Goal: Task Accomplishment & Management: Use online tool/utility

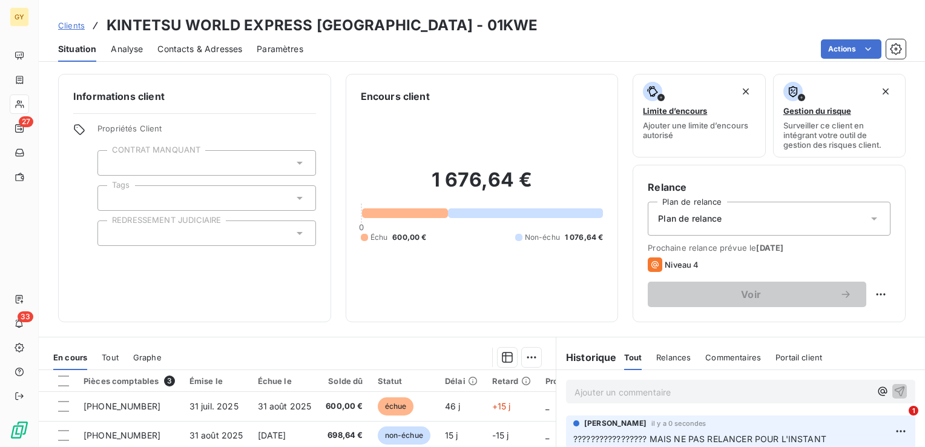
scroll to position [182, 0]
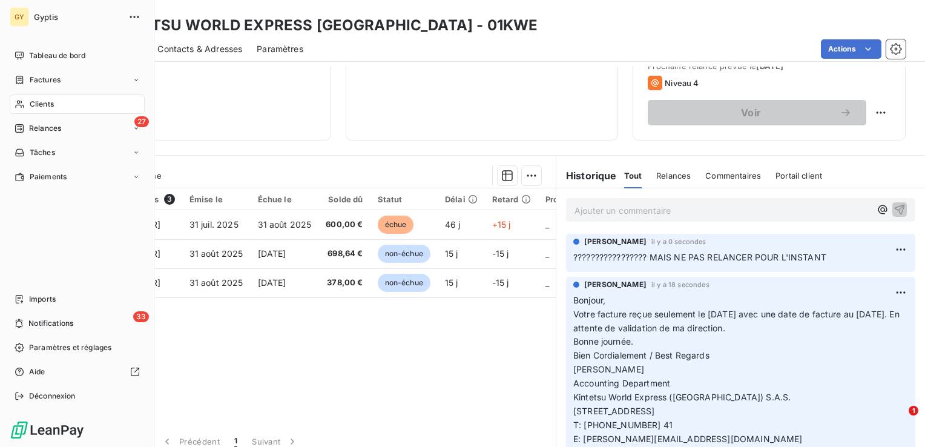
click at [34, 102] on span "Clients" at bounding box center [42, 104] width 24 height 11
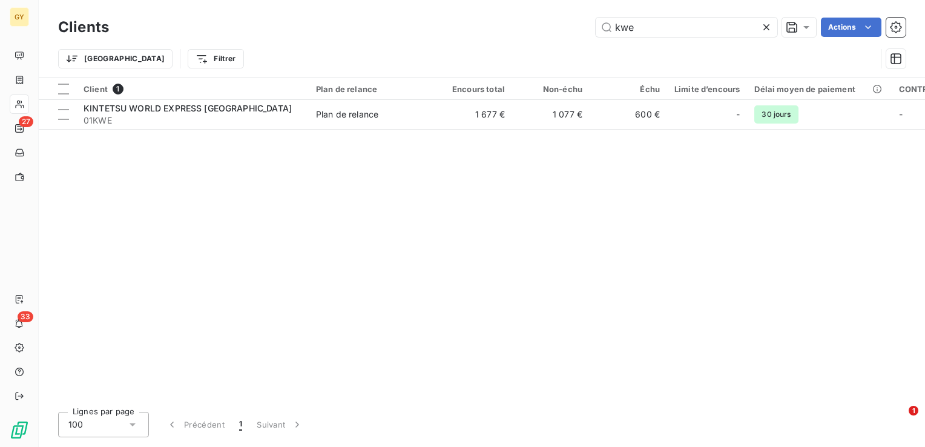
drag, startPoint x: 647, startPoint y: 28, endPoint x: 534, endPoint y: 26, distance: 113.2
click at [535, 26] on div "kwe Actions" at bounding box center [514, 27] width 782 height 19
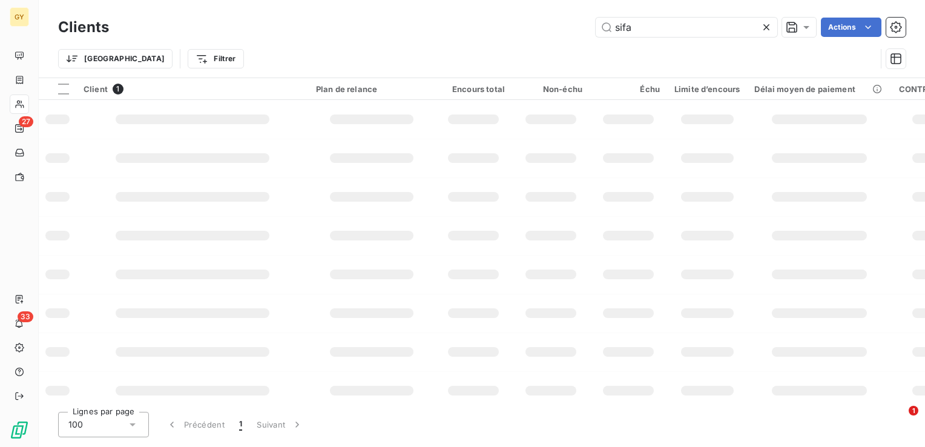
type input "sifa"
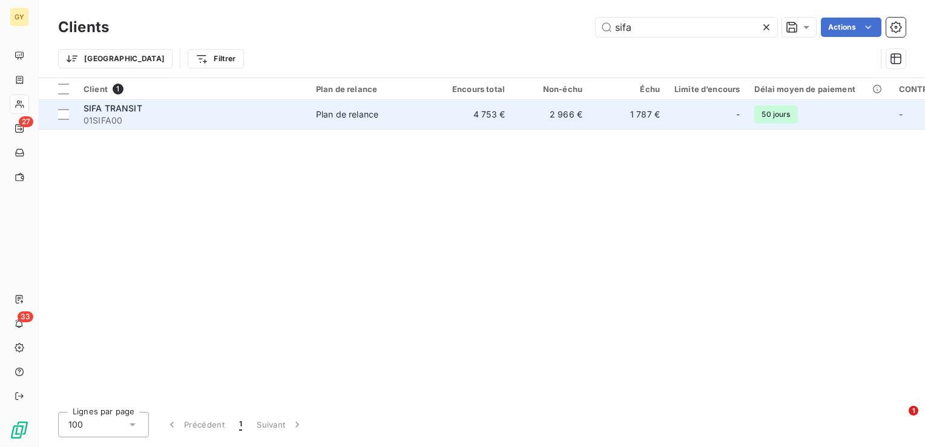
click at [442, 119] on td "4 753 €" at bounding box center [473, 114] width 77 height 29
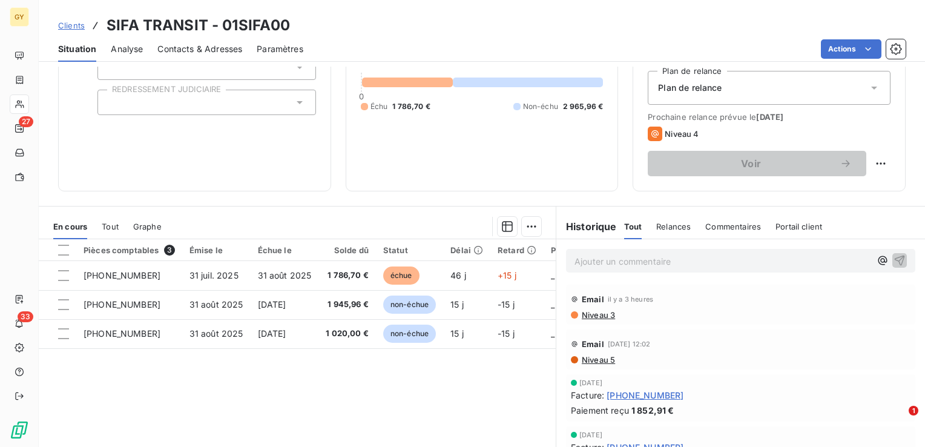
scroll to position [182, 0]
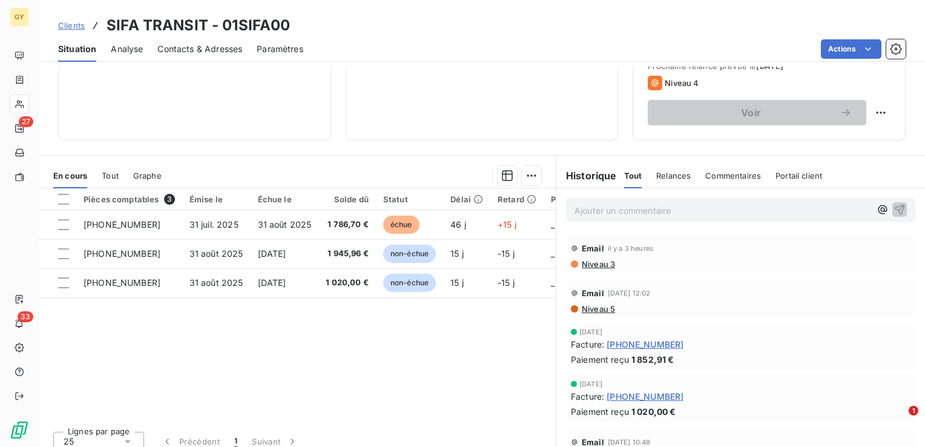
click at [600, 206] on p "Ajouter un commentaire ﻿" at bounding box center [722, 210] width 296 height 15
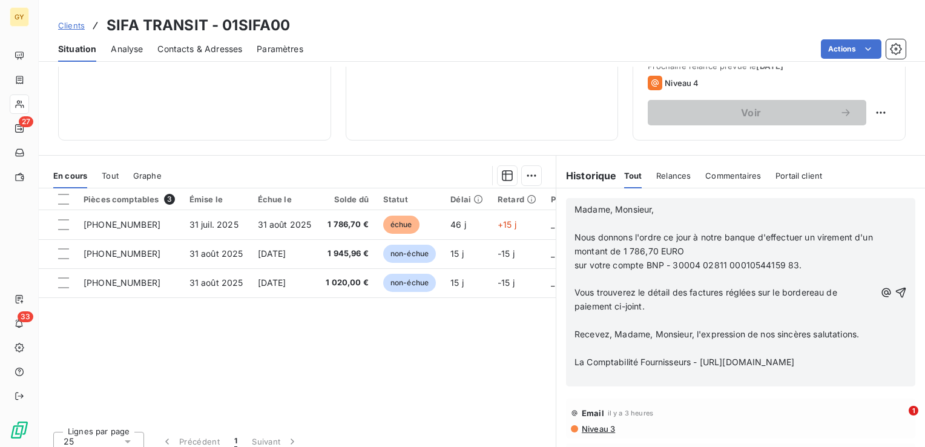
click at [574, 220] on p "﻿" at bounding box center [724, 224] width 301 height 14
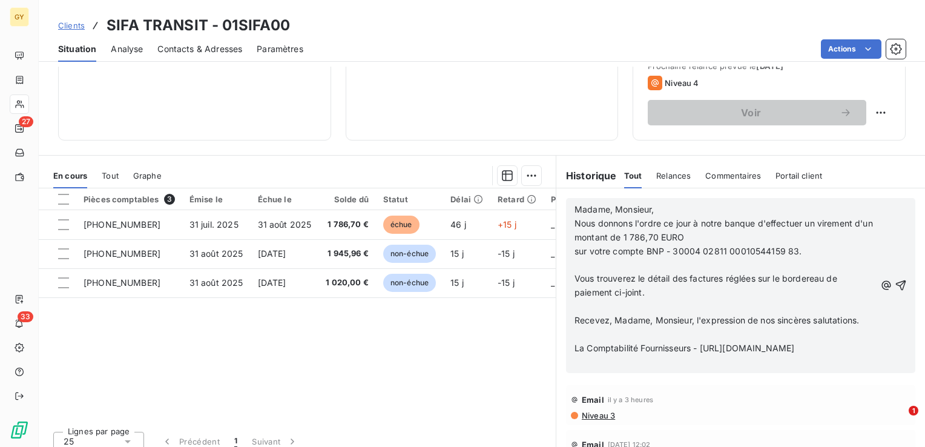
click at [574, 270] on p "﻿" at bounding box center [724, 265] width 301 height 14
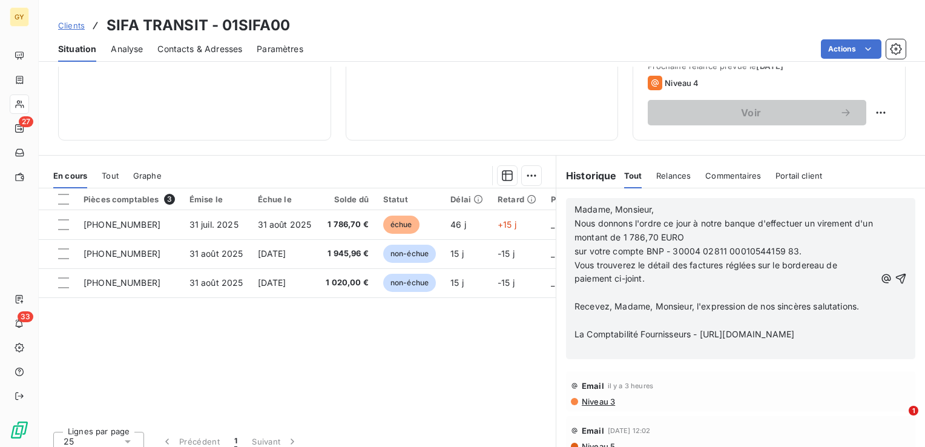
click at [576, 289] on p "﻿" at bounding box center [724, 293] width 301 height 14
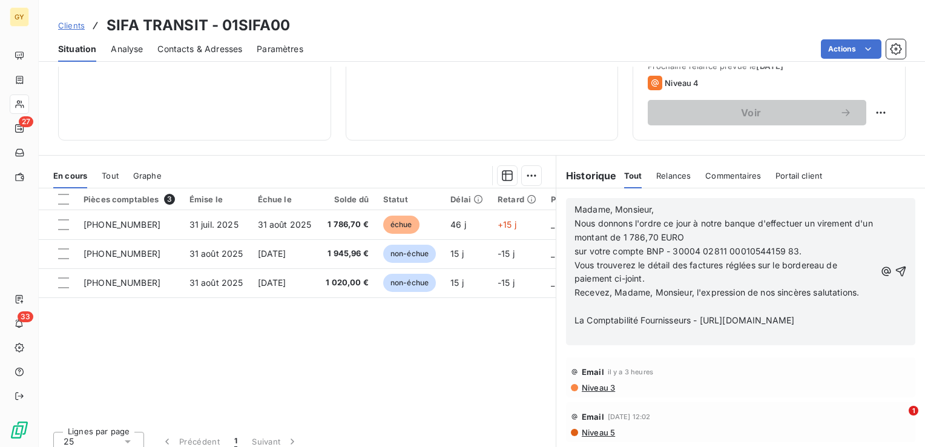
click at [576, 313] on p "﻿" at bounding box center [724, 307] width 301 height 14
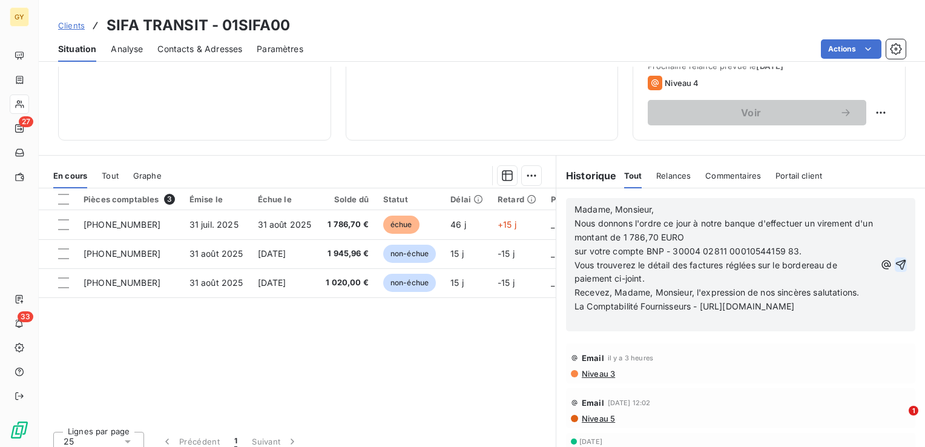
click at [894, 266] on icon "button" at bounding box center [900, 264] width 12 height 12
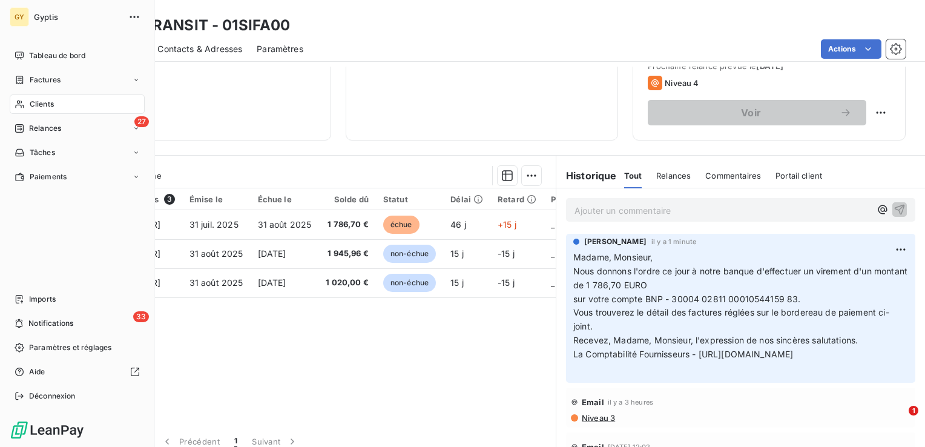
click at [48, 105] on span "Clients" at bounding box center [42, 104] width 24 height 11
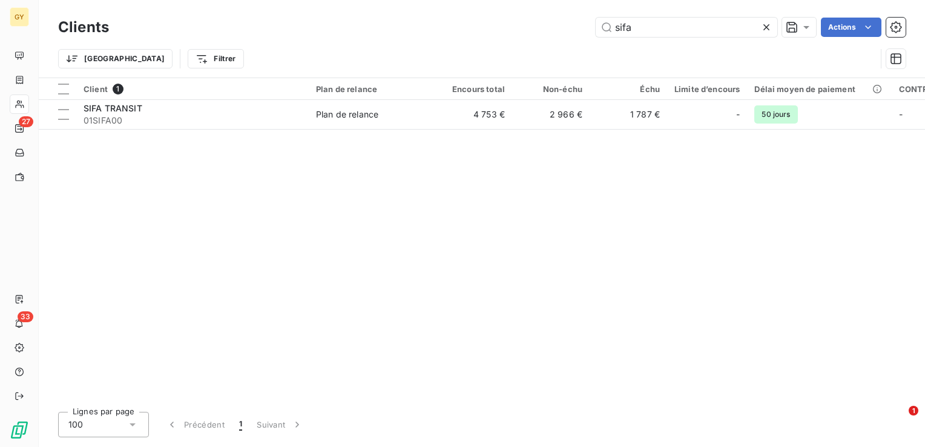
drag, startPoint x: 609, startPoint y: 24, endPoint x: 530, endPoint y: 18, distance: 79.5
click at [540, 22] on div "sifa Actions" at bounding box center [514, 27] width 782 height 19
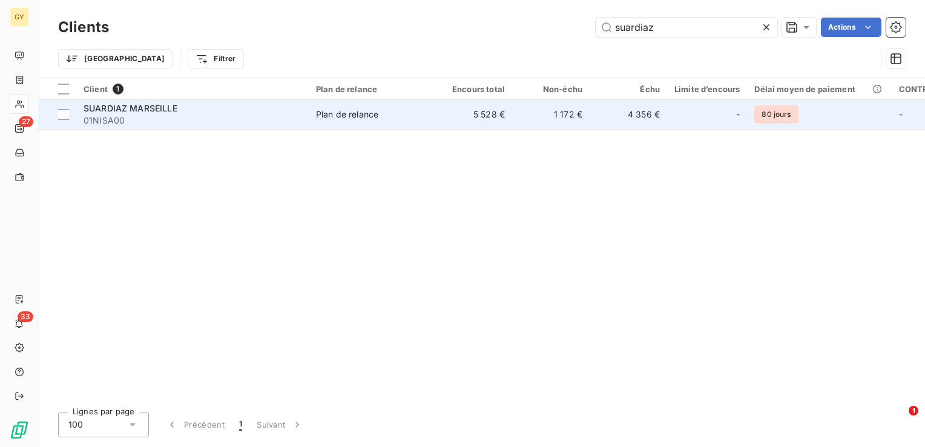
type input "suardiaz"
click at [378, 117] on div "Plan de relance" at bounding box center [347, 114] width 62 height 12
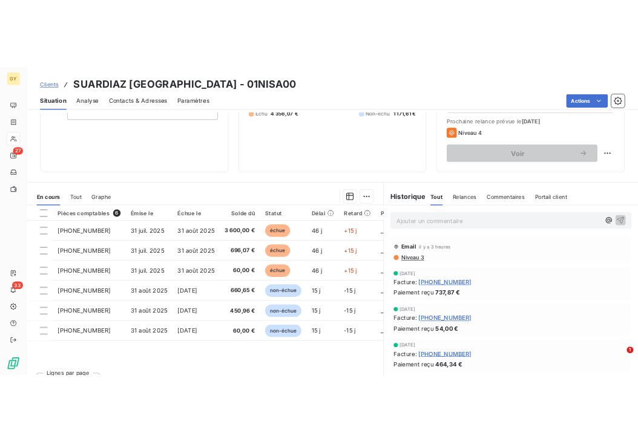
scroll to position [191, 0]
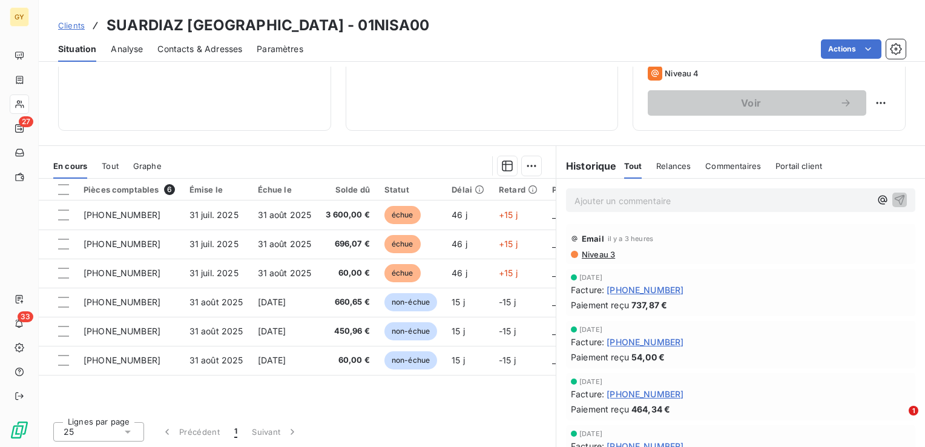
click at [591, 198] on p "Ajouter un commentaire ﻿" at bounding box center [722, 200] width 296 height 15
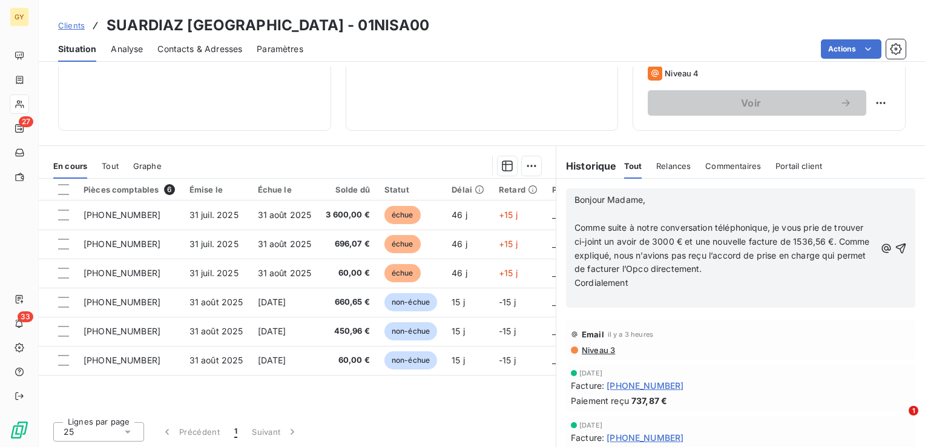
drag, startPoint x: 566, startPoint y: 208, endPoint x: 572, endPoint y: 214, distance: 8.1
click at [569, 211] on div "Bonjour Madame, ﻿ Comme suite à notre conversation téléphonique, je vous prie d…" at bounding box center [740, 247] width 349 height 119
click at [574, 214] on p "﻿" at bounding box center [724, 214] width 301 height 14
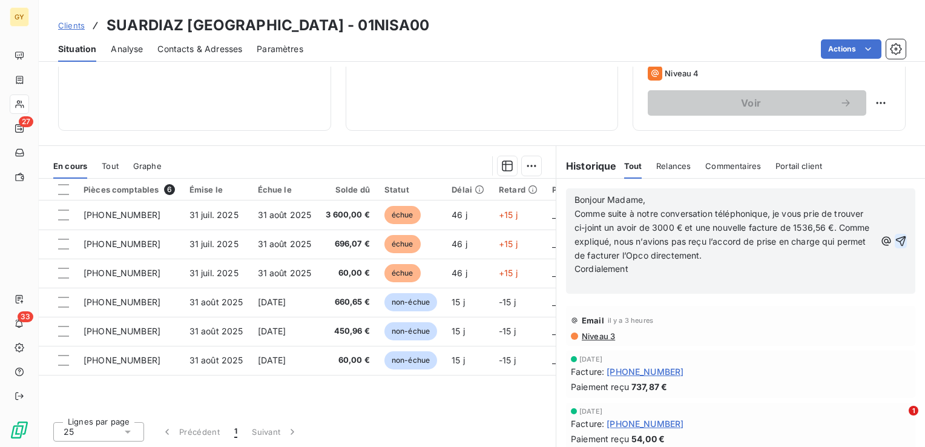
click at [894, 240] on icon "button" at bounding box center [900, 241] width 12 height 12
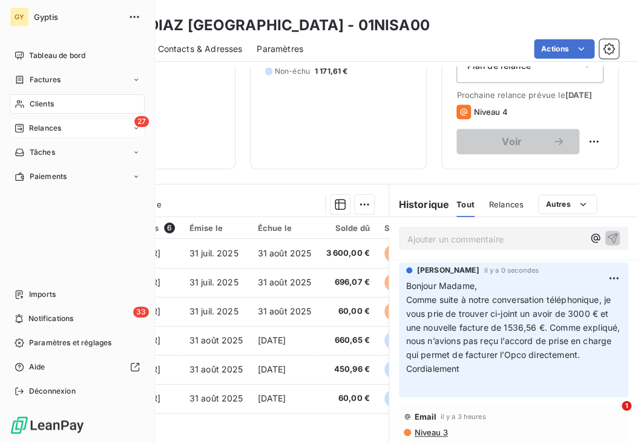
click at [25, 123] on div "Relances" at bounding box center [38, 128] width 47 height 11
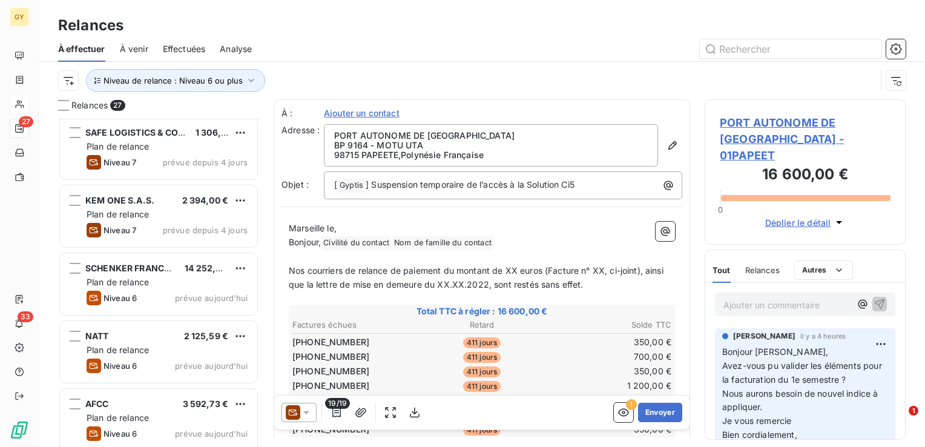
scroll to position [1502, 0]
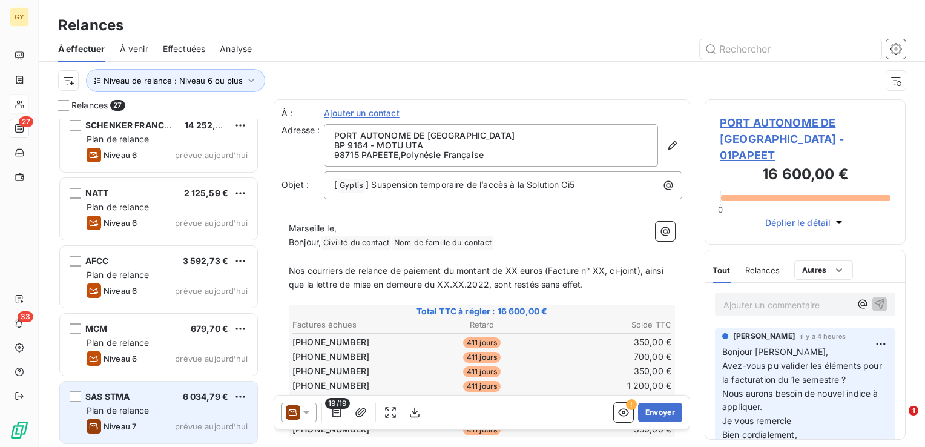
click at [153, 411] on div "Plan de relance" at bounding box center [167, 410] width 161 height 12
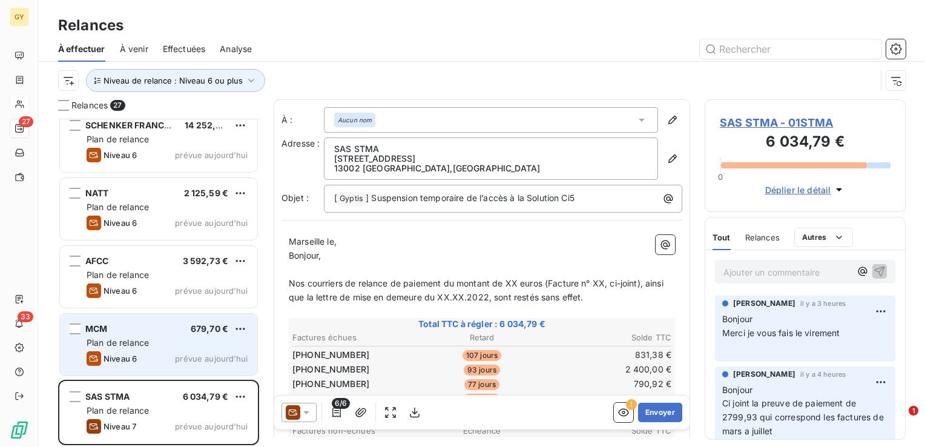
click at [140, 349] on div "MCM 679,70 € Plan de relance Niveau 6 prévue [DATE]" at bounding box center [158, 344] width 197 height 62
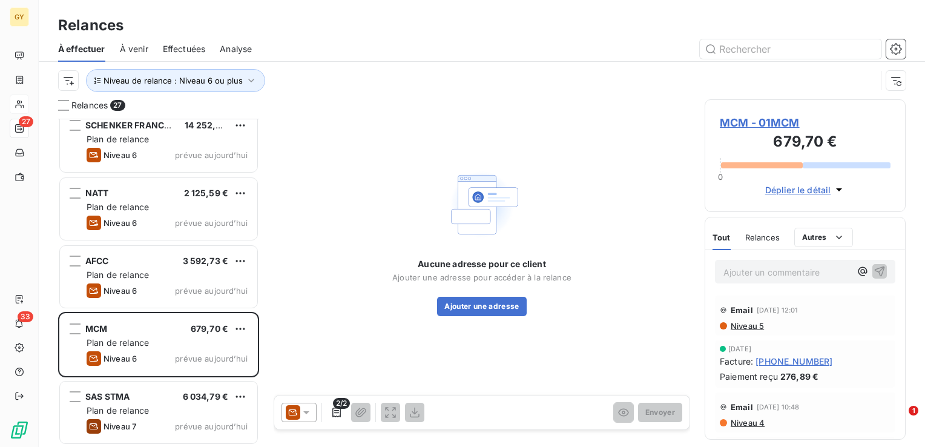
click at [760, 329] on span "Niveau 5" at bounding box center [746, 326] width 34 height 10
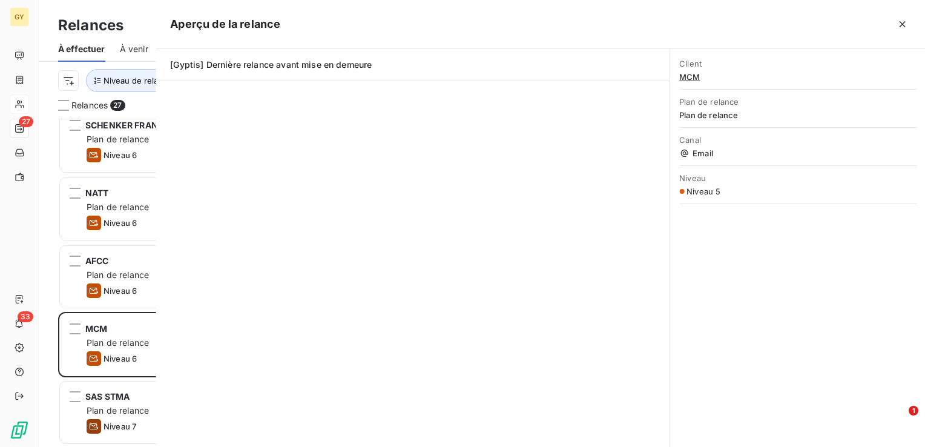
scroll to position [319, 191]
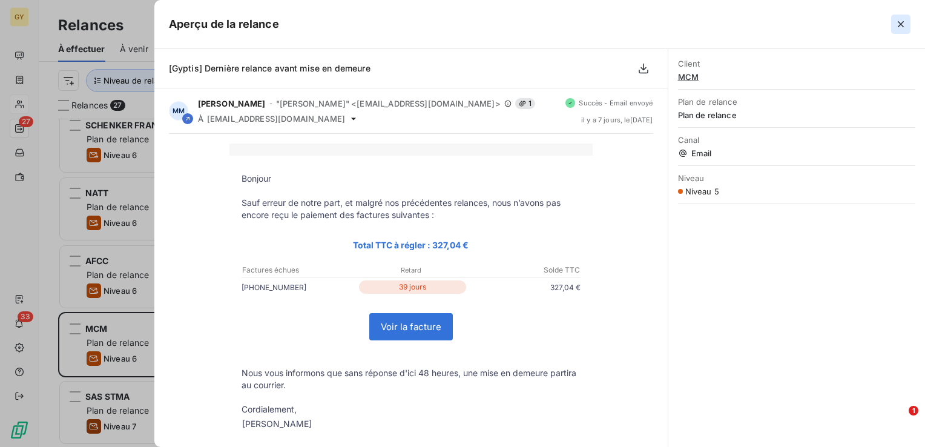
click at [904, 25] on icon "button" at bounding box center [900, 24] width 12 height 12
